Goal: Information Seeking & Learning: Learn about a topic

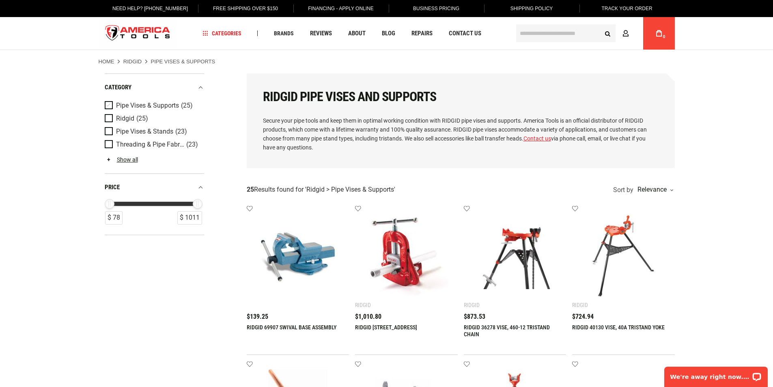
click at [106, 104] on span "Product Filters" at bounding box center [110, 105] width 11 height 9
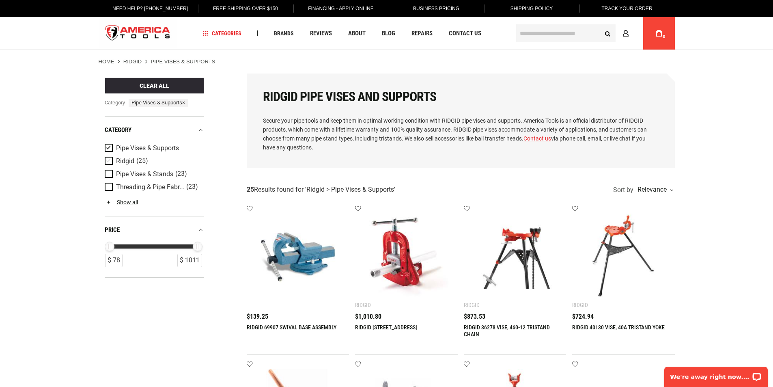
click at [108, 160] on span "Product Filters" at bounding box center [110, 161] width 11 height 9
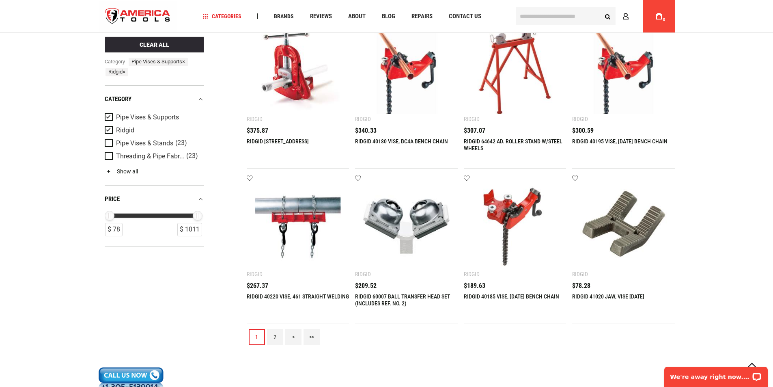
scroll to position [690, 0]
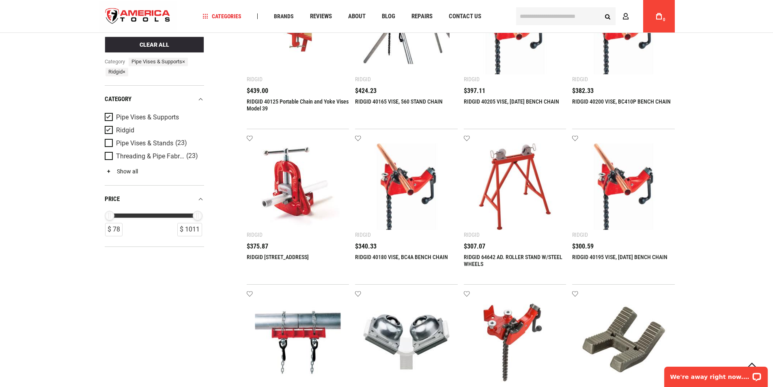
click at [118, 169] on link "Show all" at bounding box center [121, 171] width 33 height 6
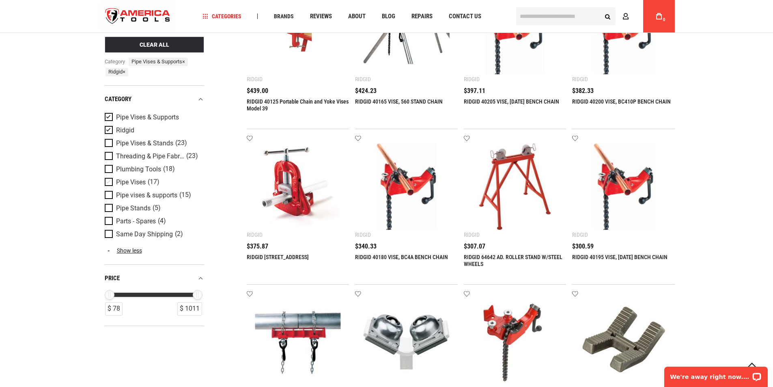
click at [107, 184] on span "Product Filters" at bounding box center [110, 182] width 11 height 9
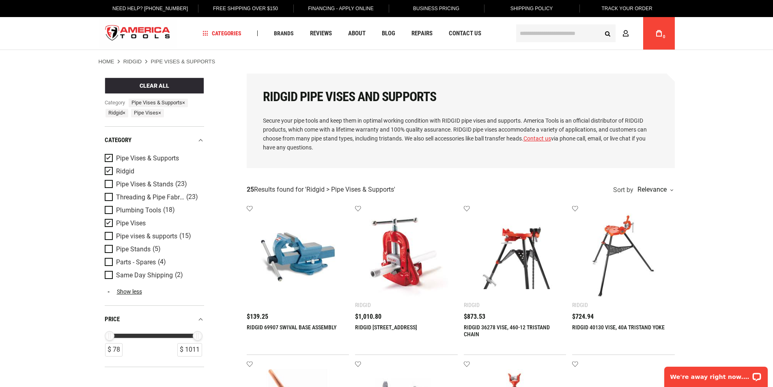
click at [109, 157] on span "Product Filters" at bounding box center [110, 158] width 11 height 9
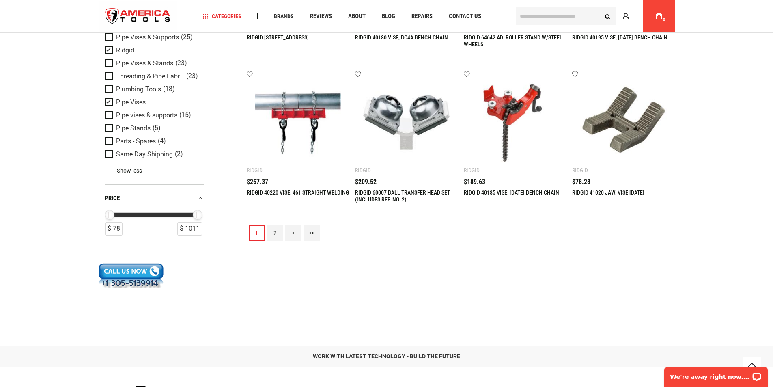
scroll to position [933, 0]
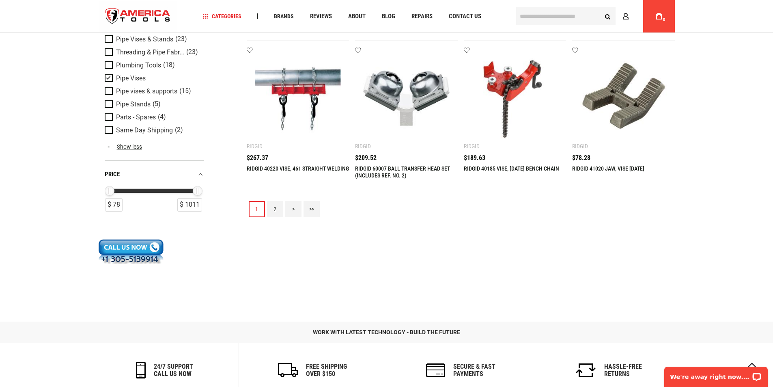
click at [272, 208] on link "2" at bounding box center [275, 209] width 16 height 16
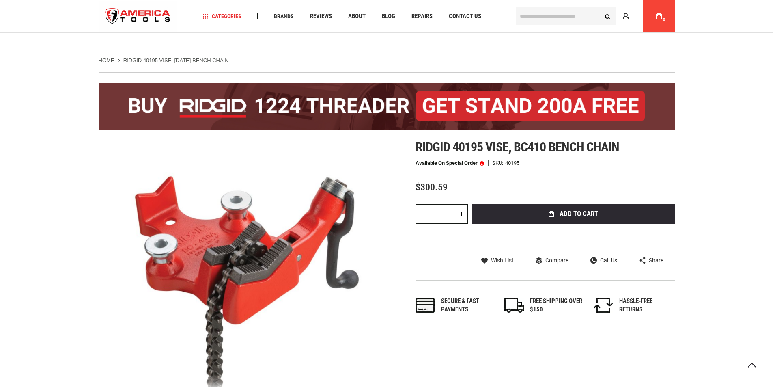
scroll to position [325, 0]
